Goal: Book appointment/travel/reservation

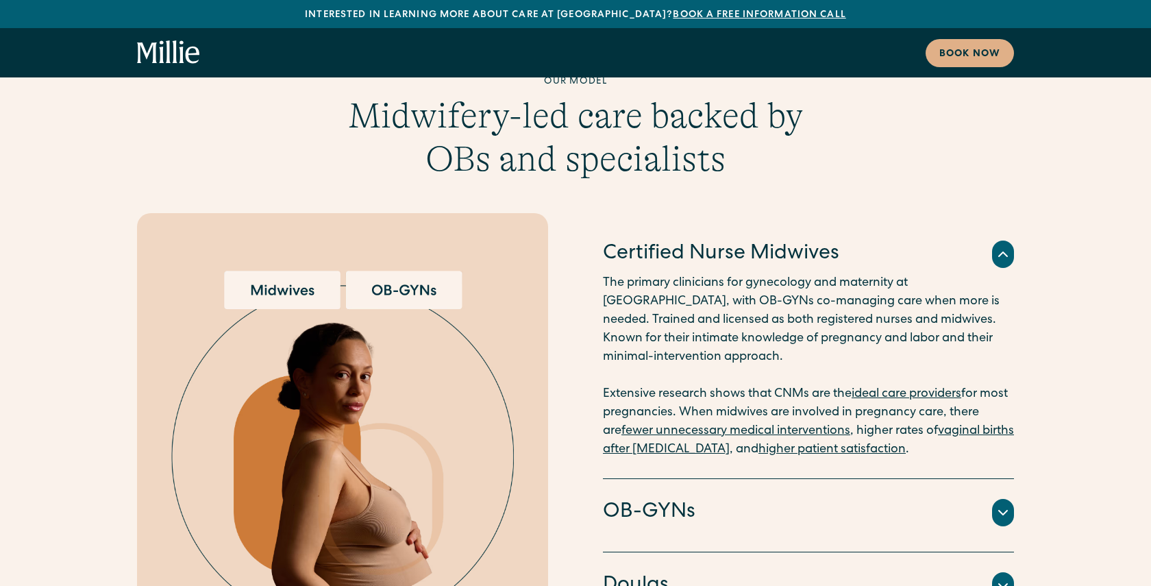
scroll to position [2583, 0]
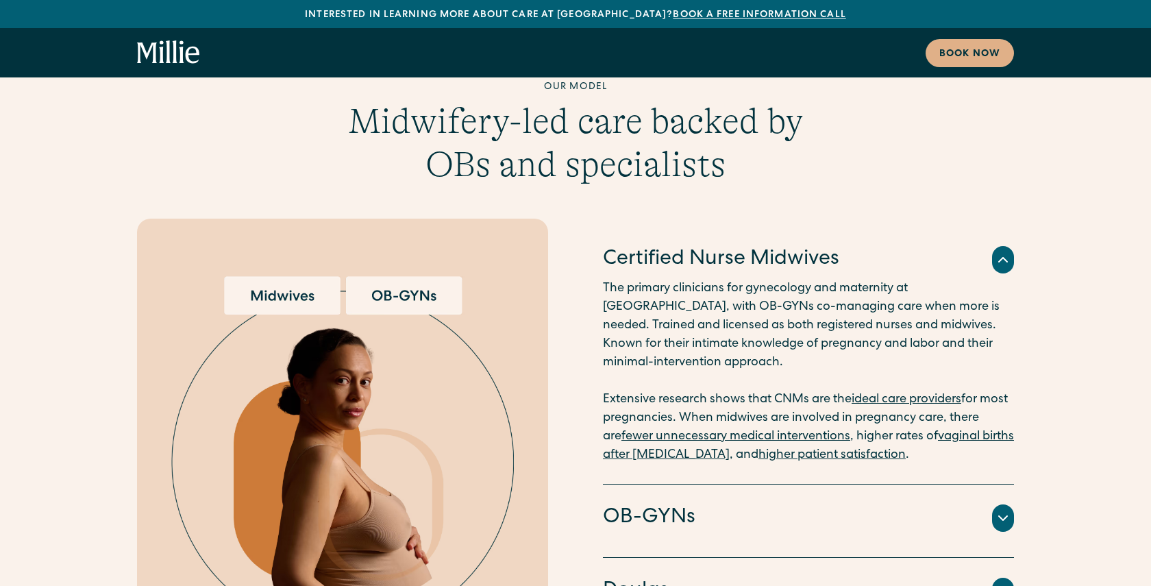
click at [996, 510] on icon at bounding box center [1003, 518] width 16 height 16
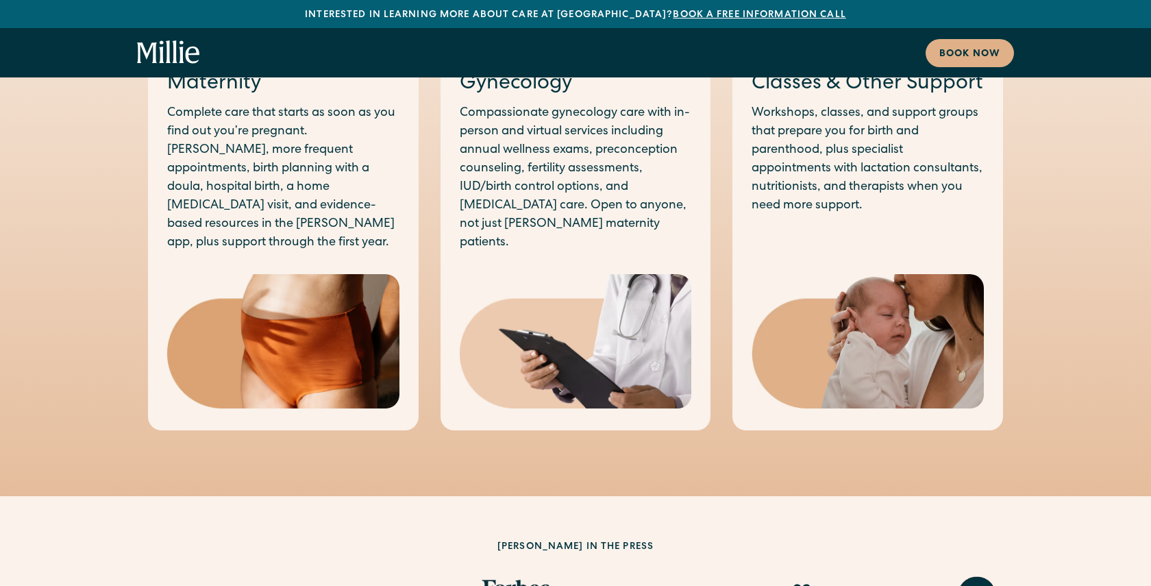
scroll to position [0, 0]
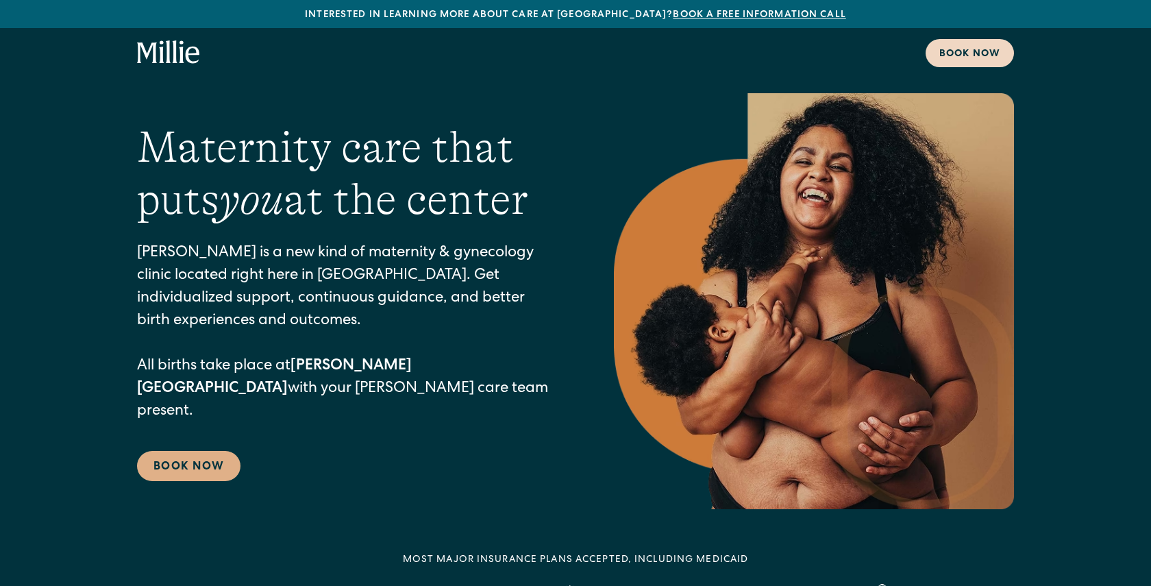
click at [974, 55] on div "Book now" at bounding box center [969, 54] width 61 height 14
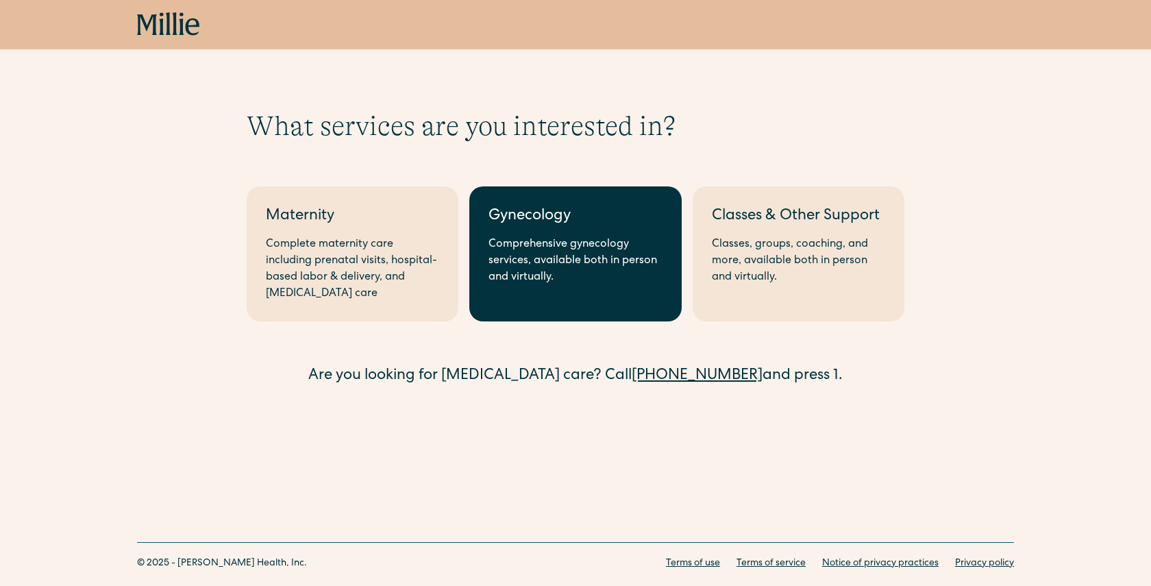
click at [593, 269] on div "Comprehensive gynecology services, available both in person and virtually." at bounding box center [575, 260] width 173 height 49
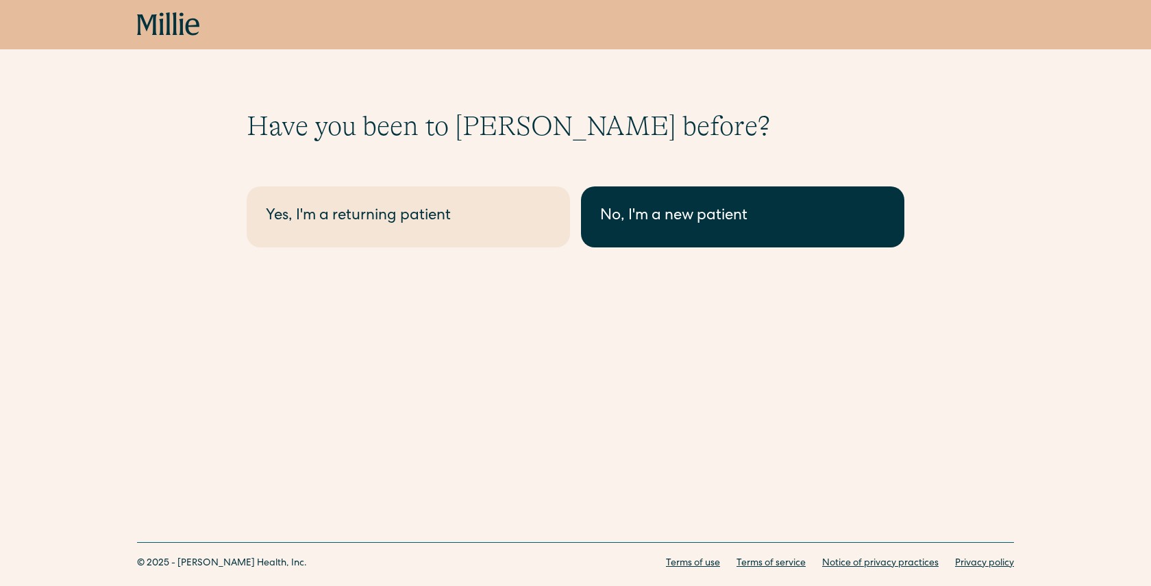
click at [710, 230] on link "No, I'm a new patient" at bounding box center [742, 216] width 323 height 61
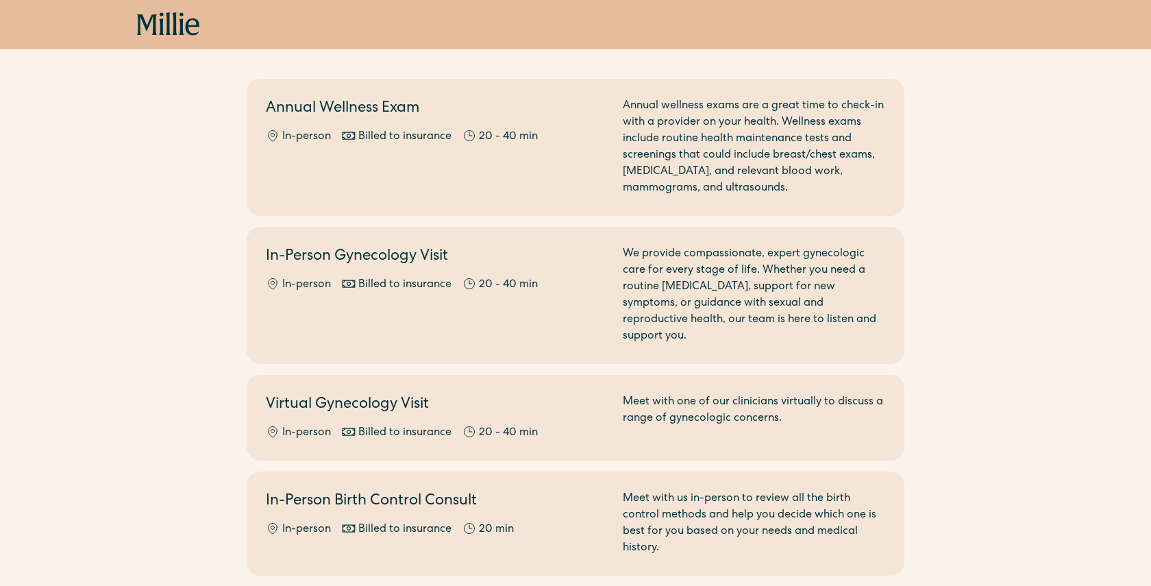
scroll to position [116, 0]
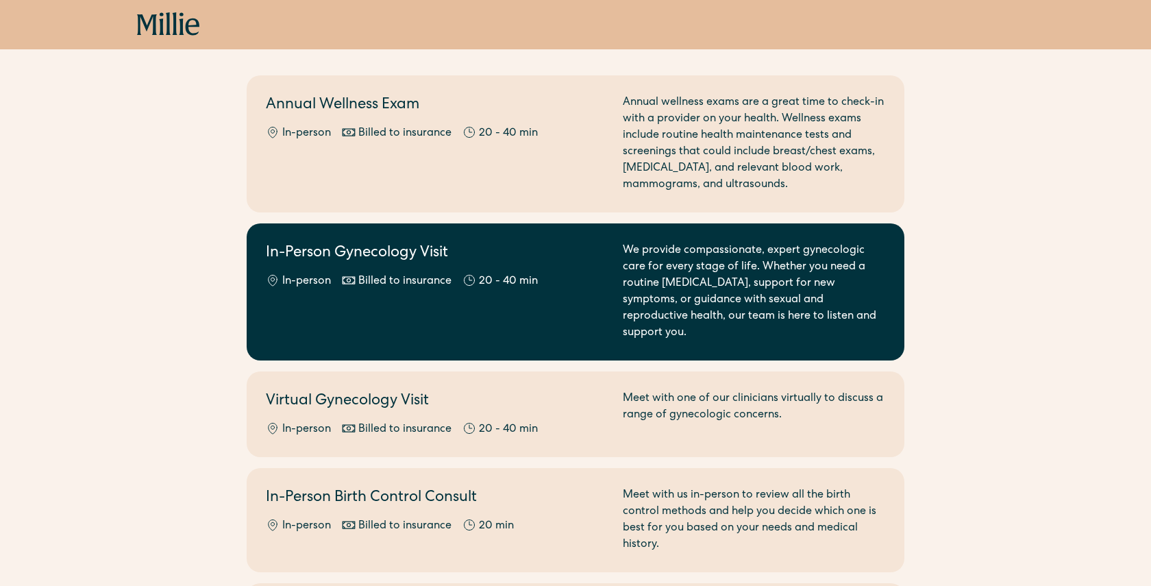
click at [413, 291] on div "In-Person Gynecology Visit In-person Billed to insurance 20 - 40 min" at bounding box center [436, 292] width 341 height 99
